Goal: Find specific page/section: Find specific page/section

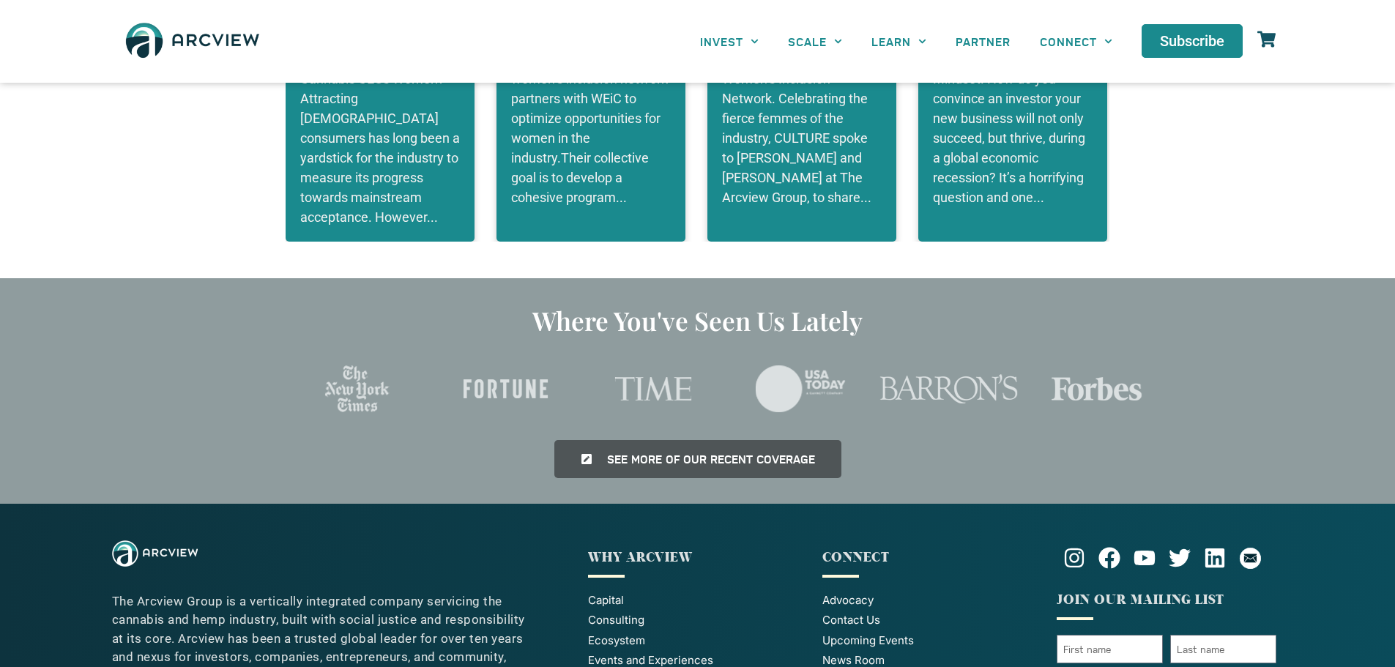
scroll to position [3280, 0]
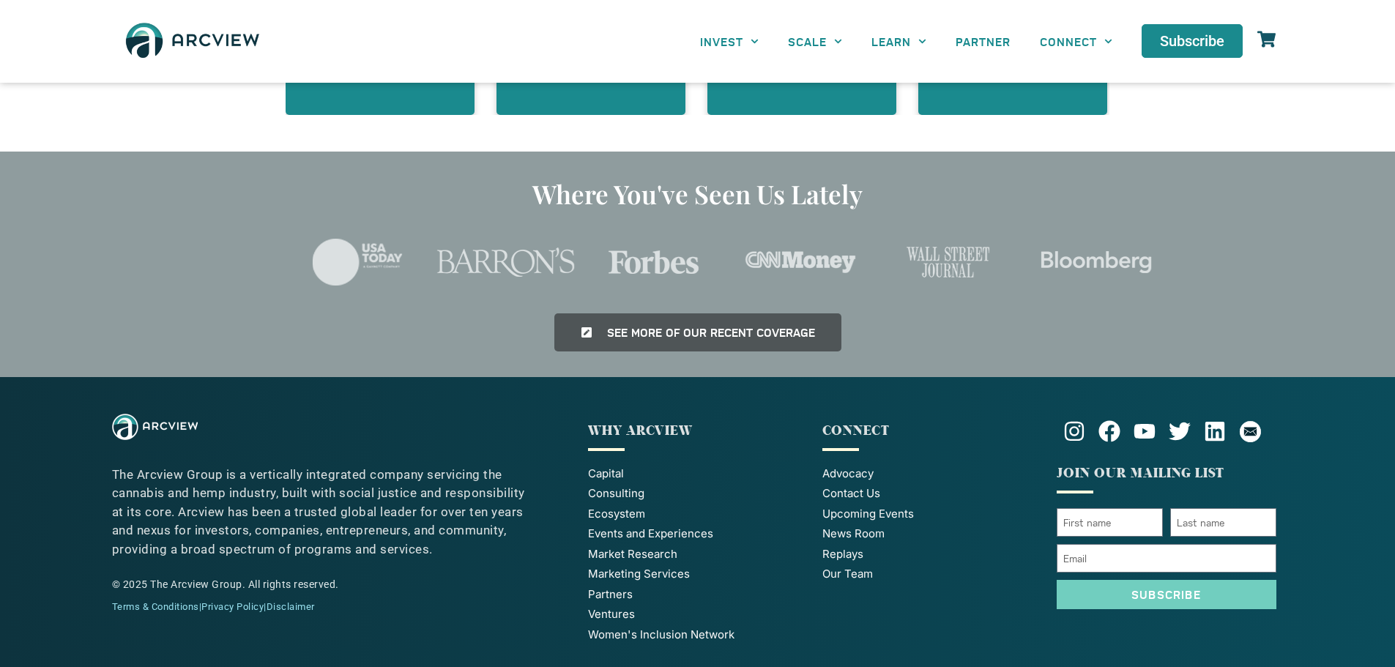
click at [841, 485] on span "Contact Us" at bounding box center [851, 493] width 58 height 17
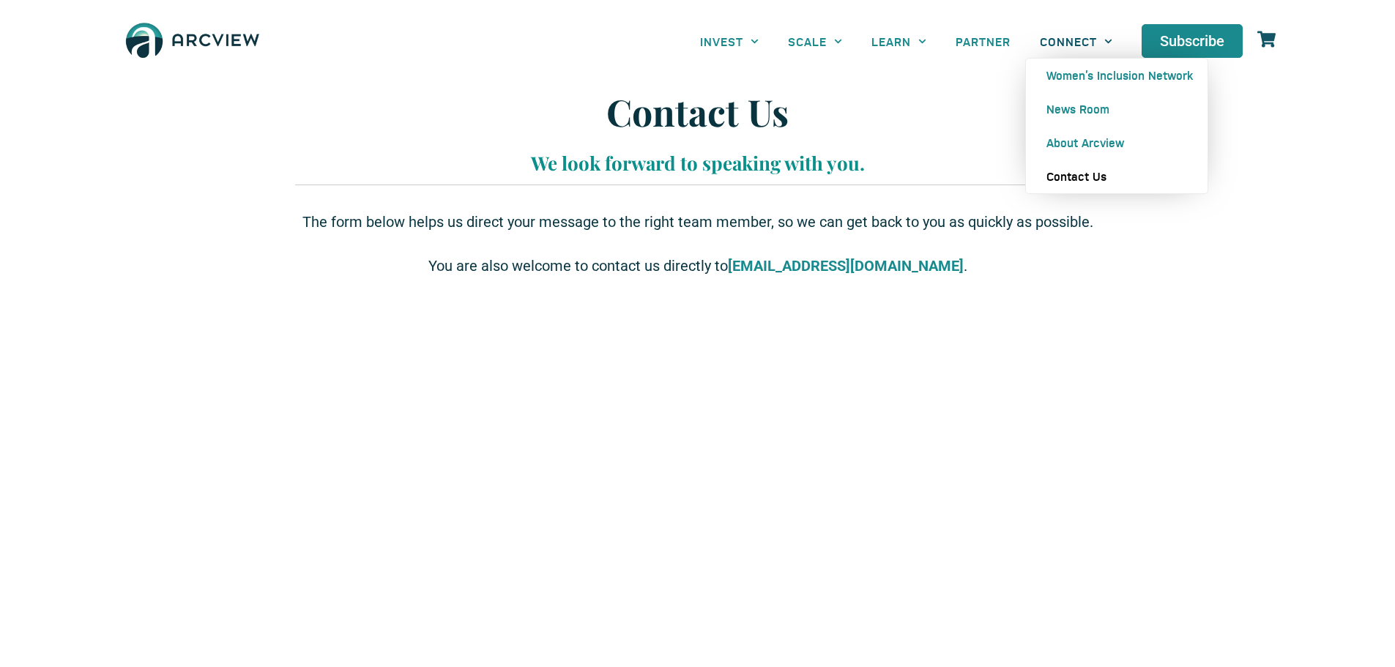
click at [1072, 35] on link "CONNECT" at bounding box center [1076, 41] width 102 height 33
click at [1063, 47] on link "CONNECT" at bounding box center [1076, 41] width 102 height 33
click at [1096, 144] on link "About Arcview" at bounding box center [1117, 143] width 182 height 34
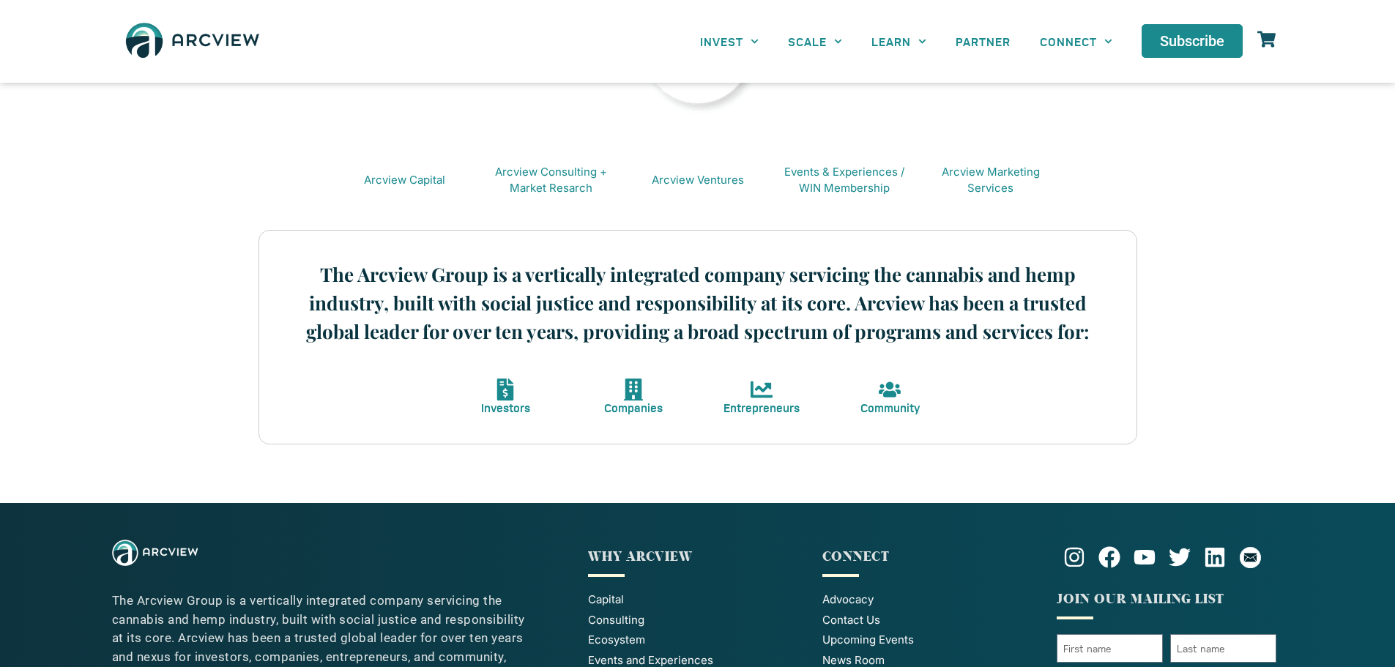
scroll to position [439, 0]
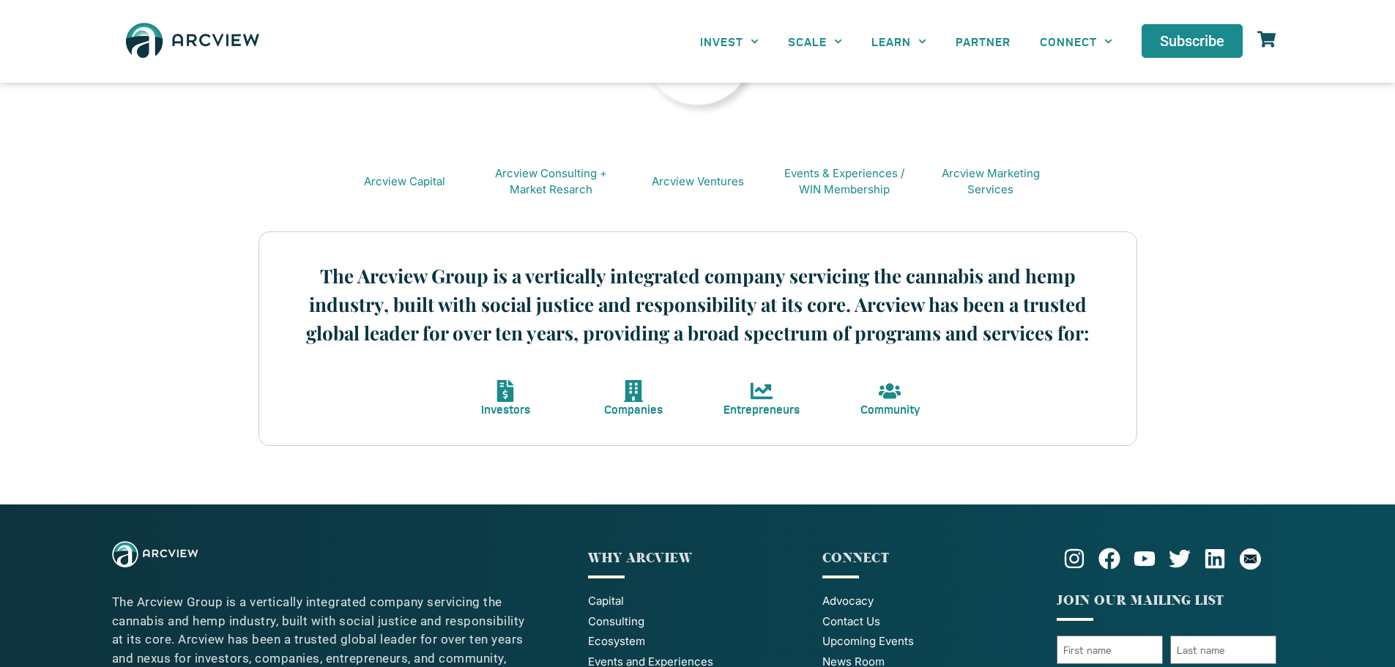
click at [639, 395] on icon at bounding box center [633, 391] width 19 height 22
drag, startPoint x: 568, startPoint y: 280, endPoint x: 880, endPoint y: 253, distance: 313.1
click at [826, 256] on div "The Arcview Group is a vertically integrated company servicing the cannabis and…" at bounding box center [697, 304] width 833 height 100
click at [424, 174] on link "Arcview Capital" at bounding box center [404, 181] width 81 height 14
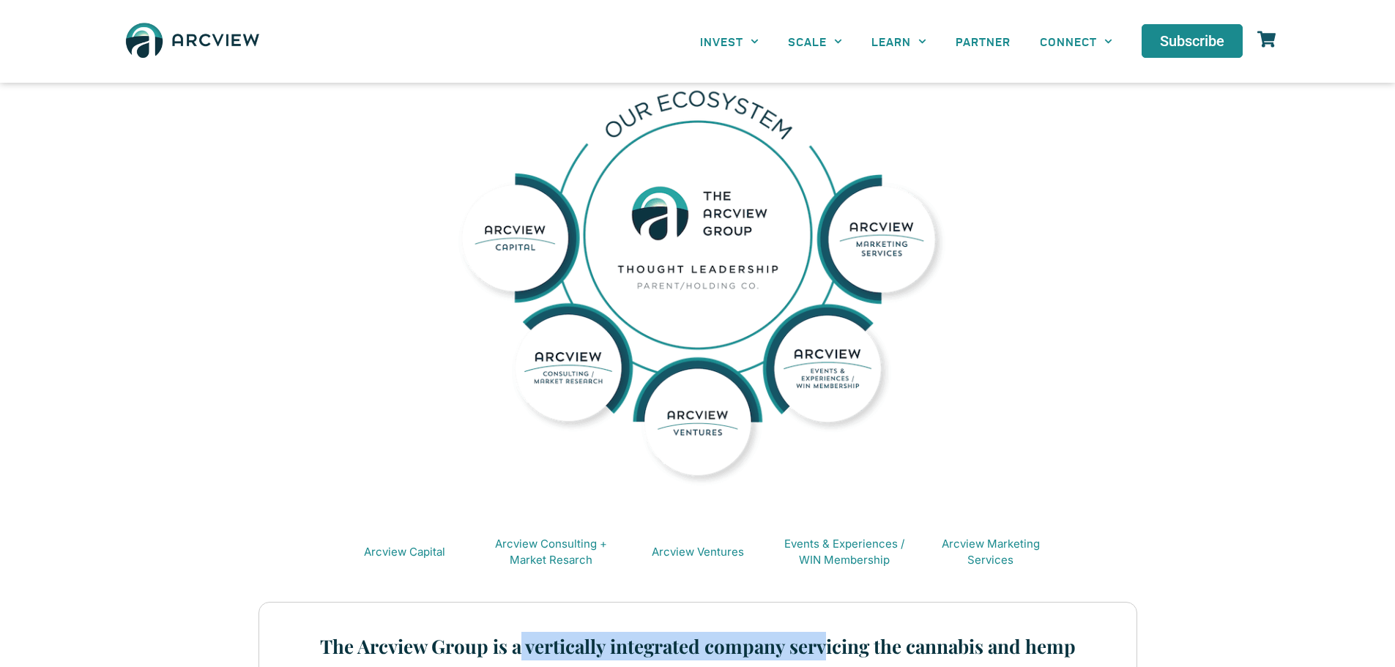
scroll to position [0, 0]
